Goal: Task Accomplishment & Management: Use online tool/utility

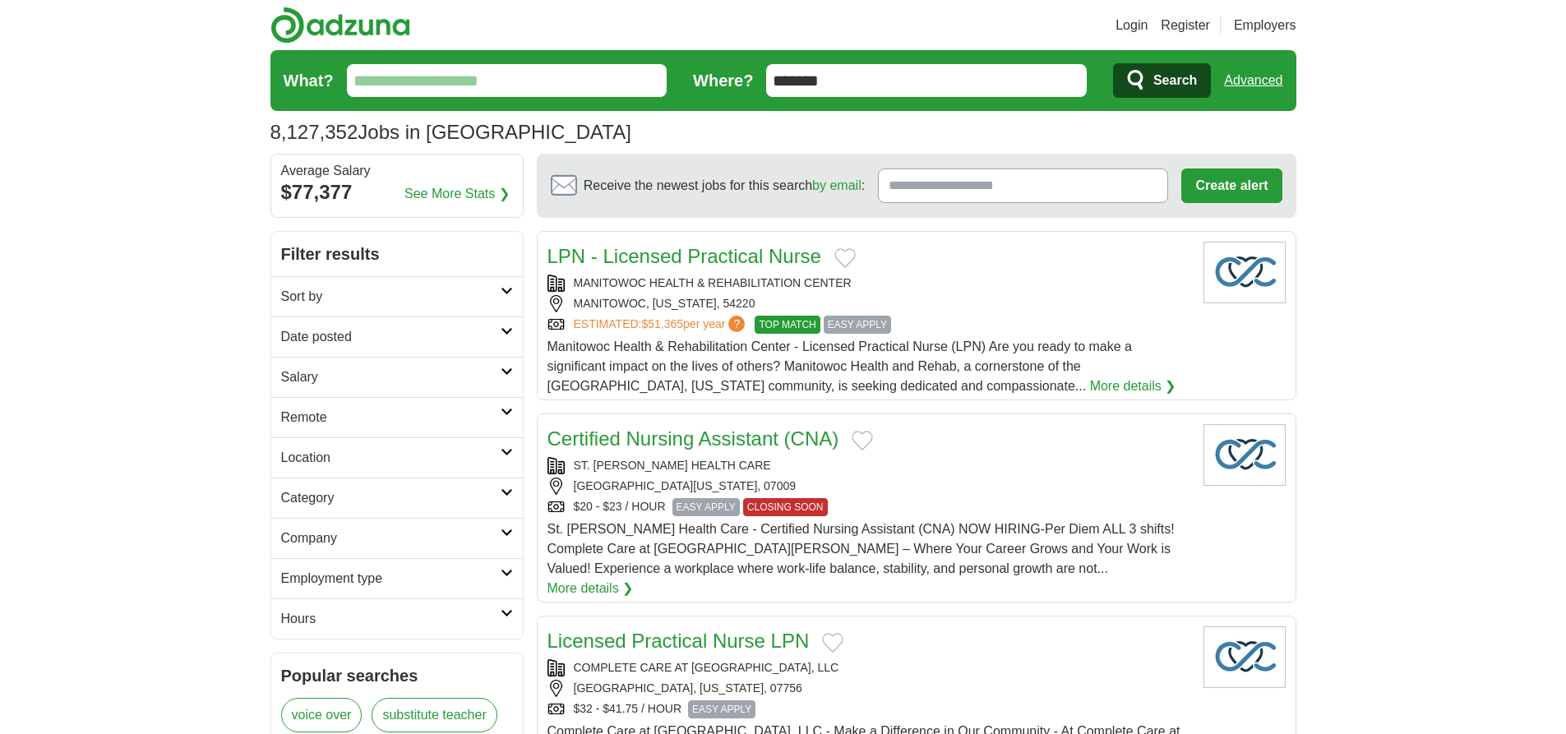
type input "*******"
click at [1253, 81] on link "Advanced" at bounding box center [1253, 80] width 58 height 33
